Goal: Task Accomplishment & Management: Use online tool/utility

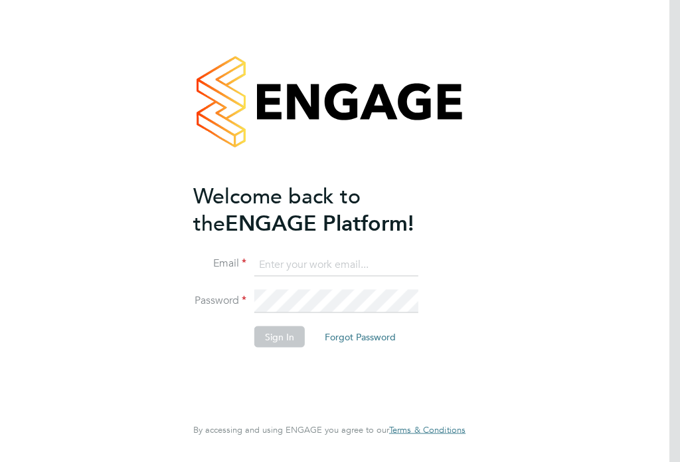
scroll to position [114, 0]
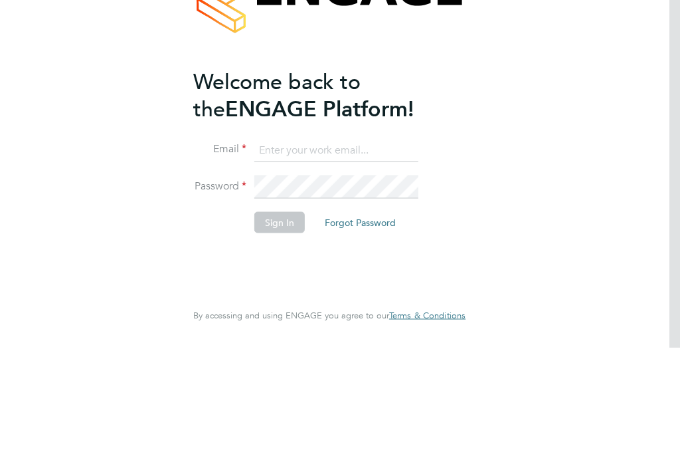
type input "Peter.renvoize@bhafc.co.uk"
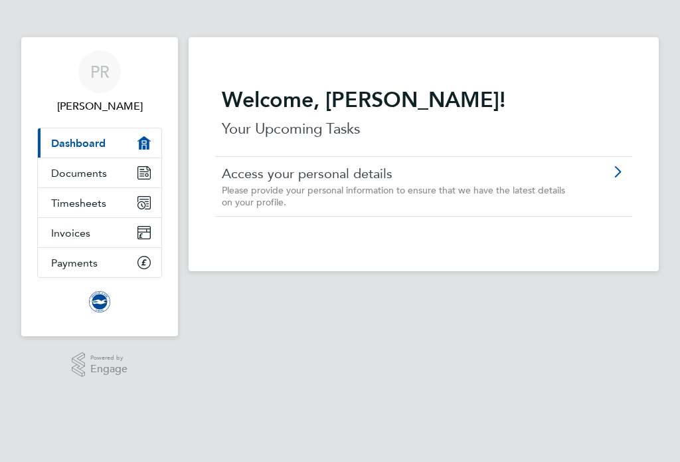
click at [114, 206] on link "Timesheets" at bounding box center [100, 202] width 124 height 29
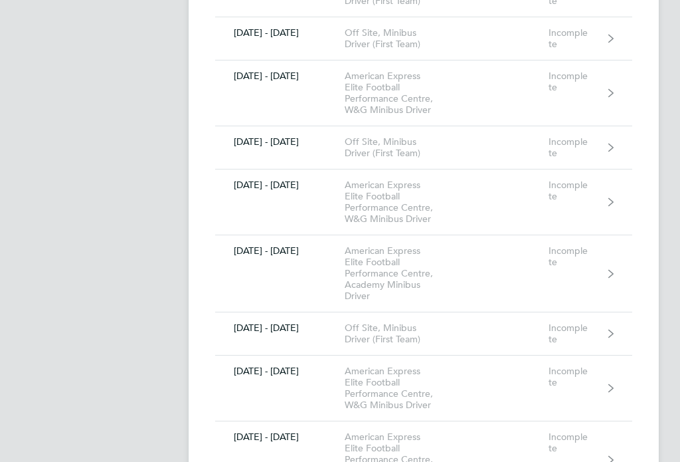
scroll to position [1367, 0]
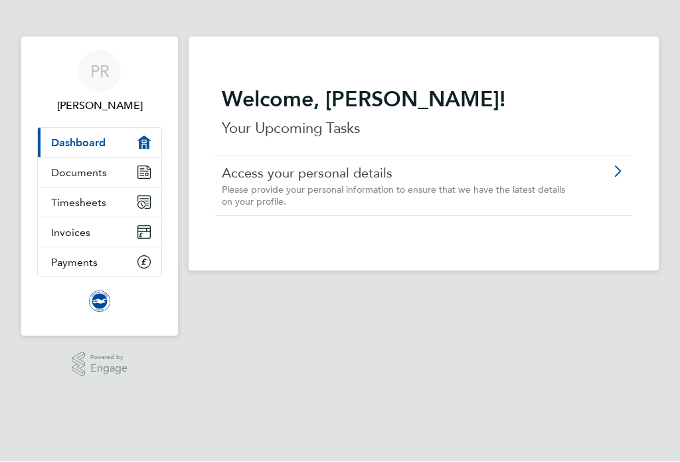
click at [144, 207] on icon "Main navigation" at bounding box center [144, 203] width 12 height 12
